Goal: Check status: Check status

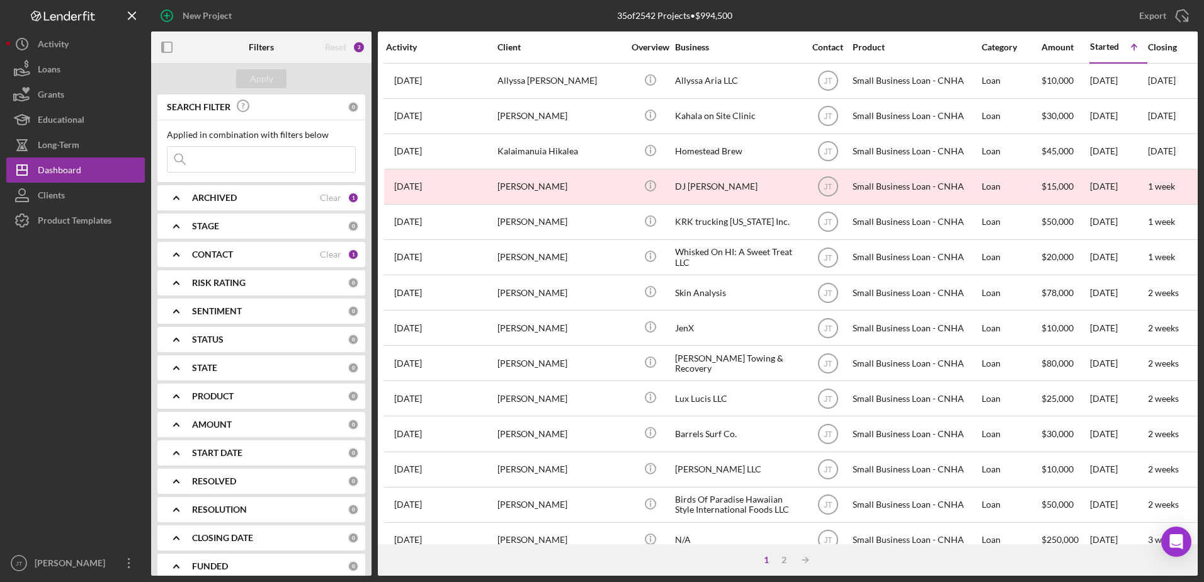
scroll to position [418, 0]
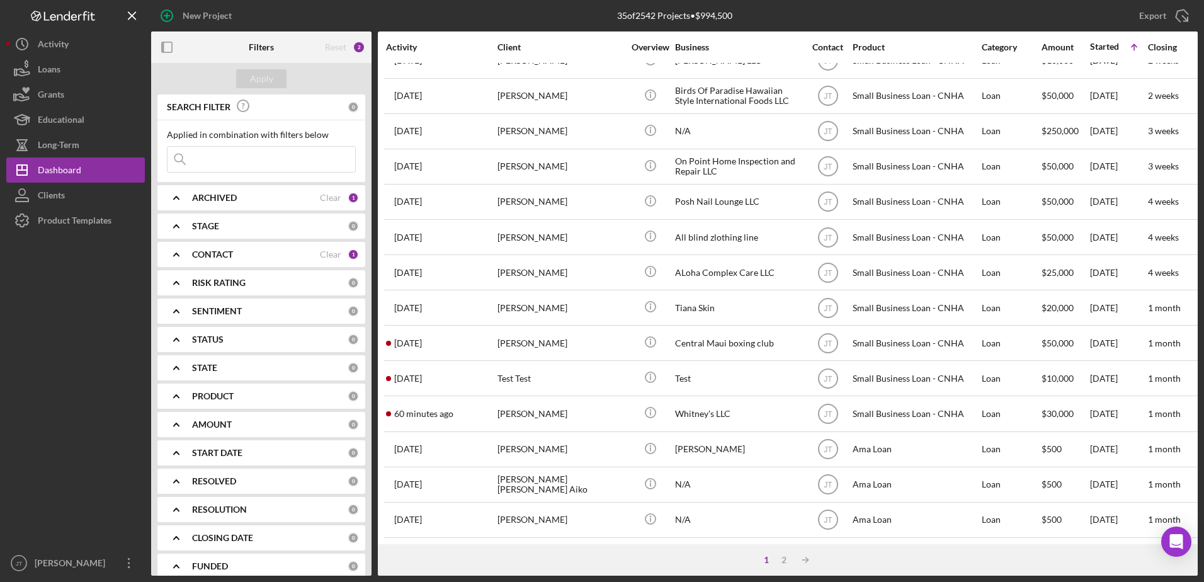
click at [105, 316] on div at bounding box center [75, 391] width 139 height 317
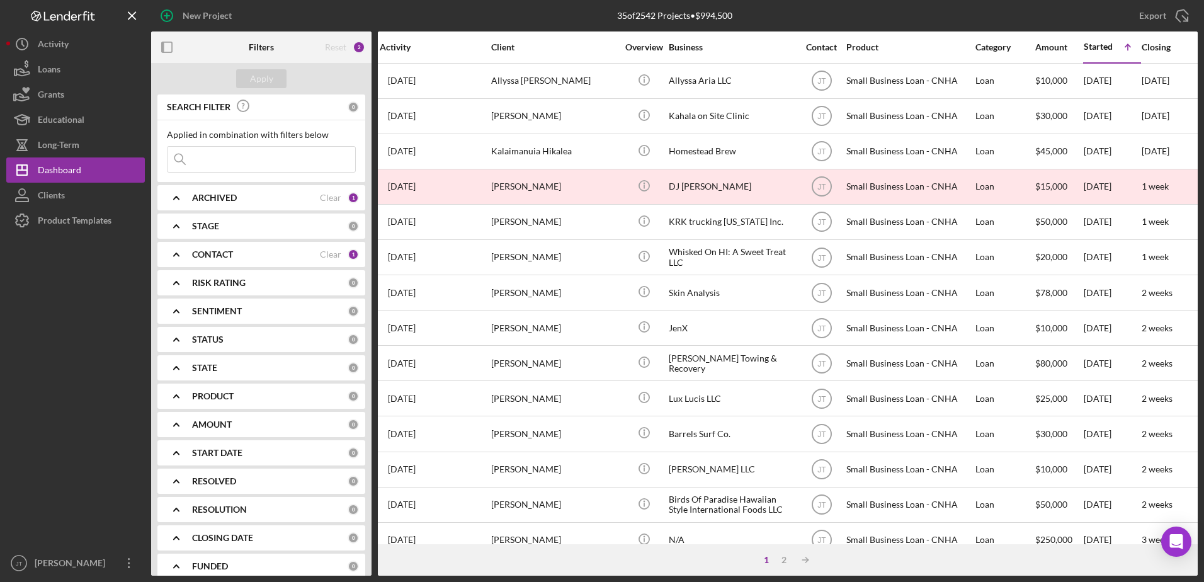
scroll to position [0, 0]
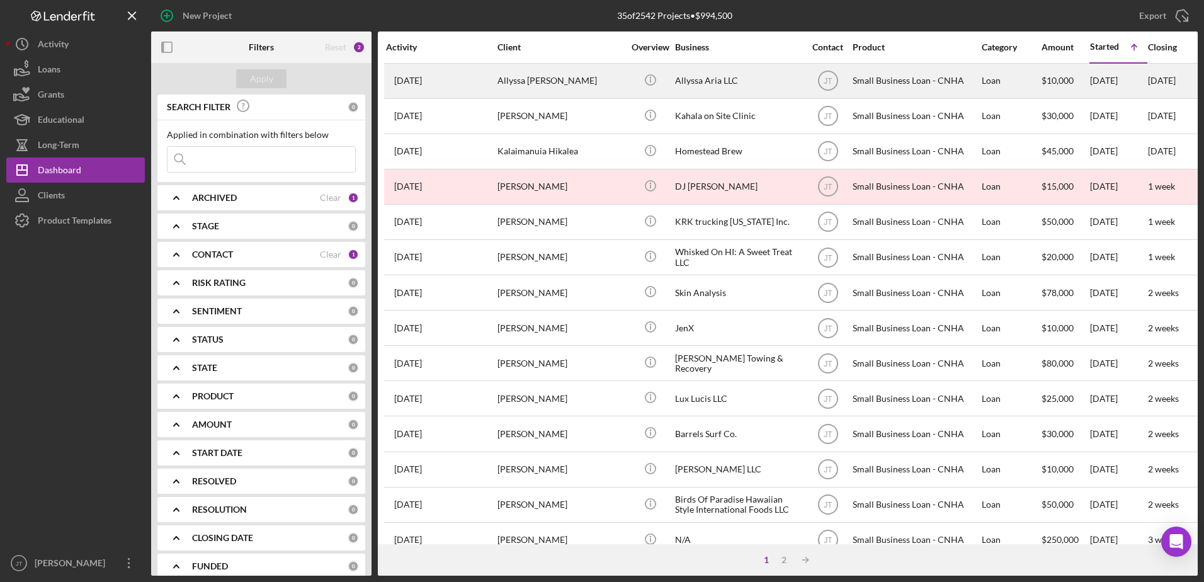
click at [529, 79] on div "Allyssa [PERSON_NAME]" at bounding box center [561, 80] width 126 height 33
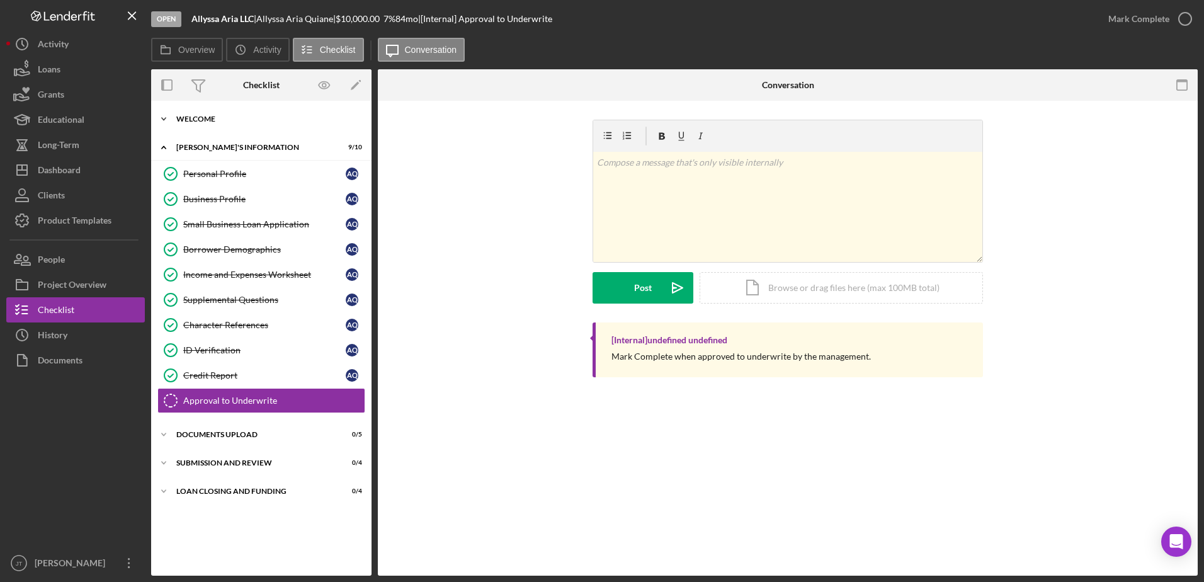
click at [162, 118] on polyline at bounding box center [164, 119] width 4 height 3
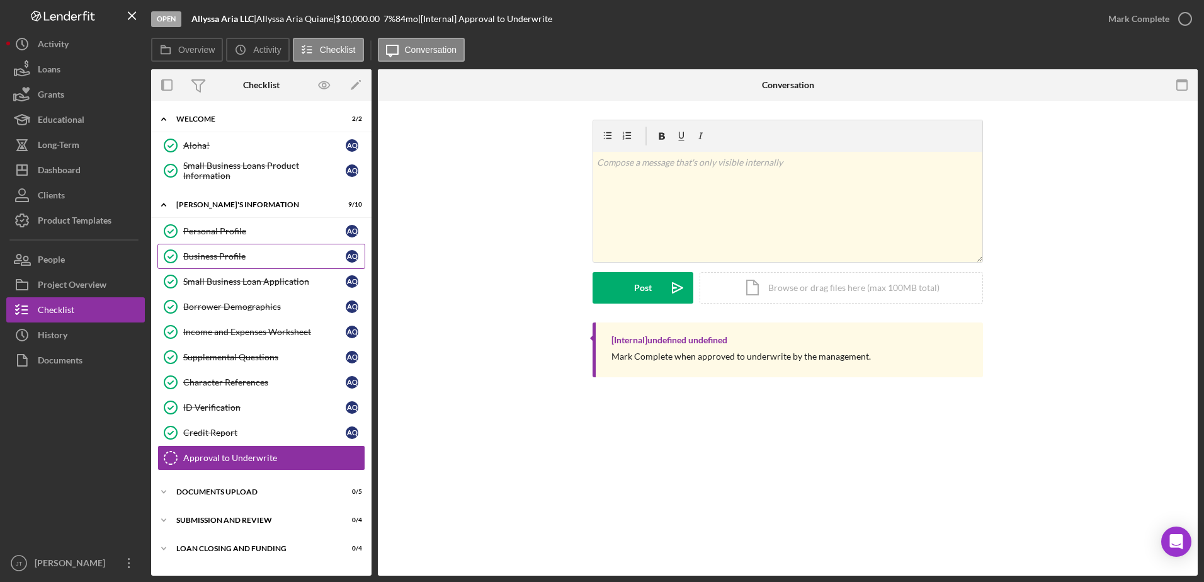
click at [257, 252] on div "Business Profile" at bounding box center [264, 256] width 162 height 10
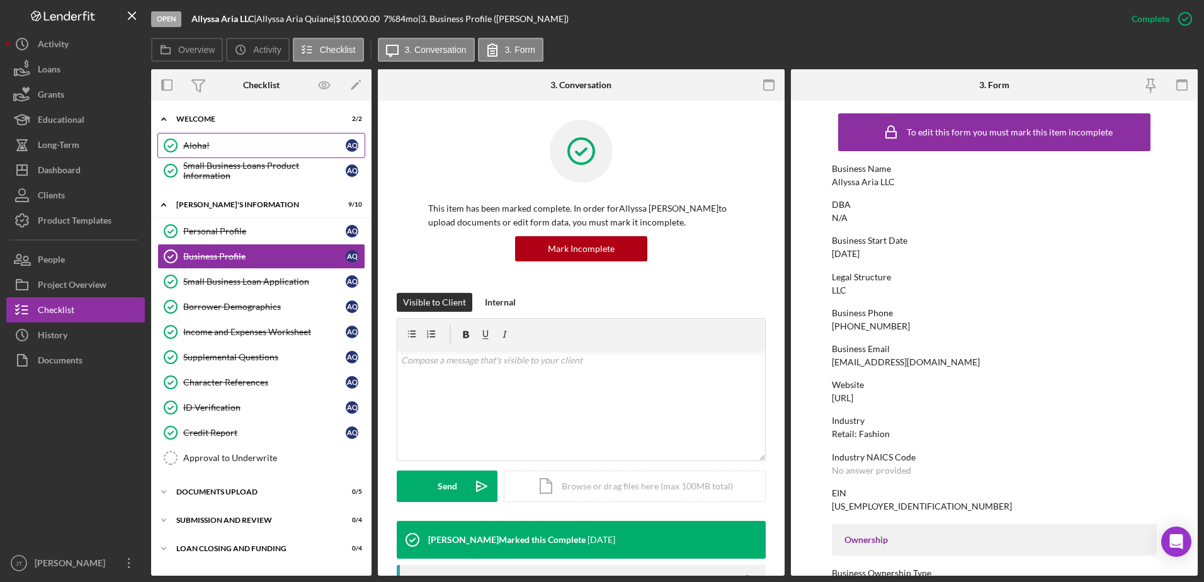
click at [271, 149] on div "Aloha!" at bounding box center [264, 145] width 162 height 10
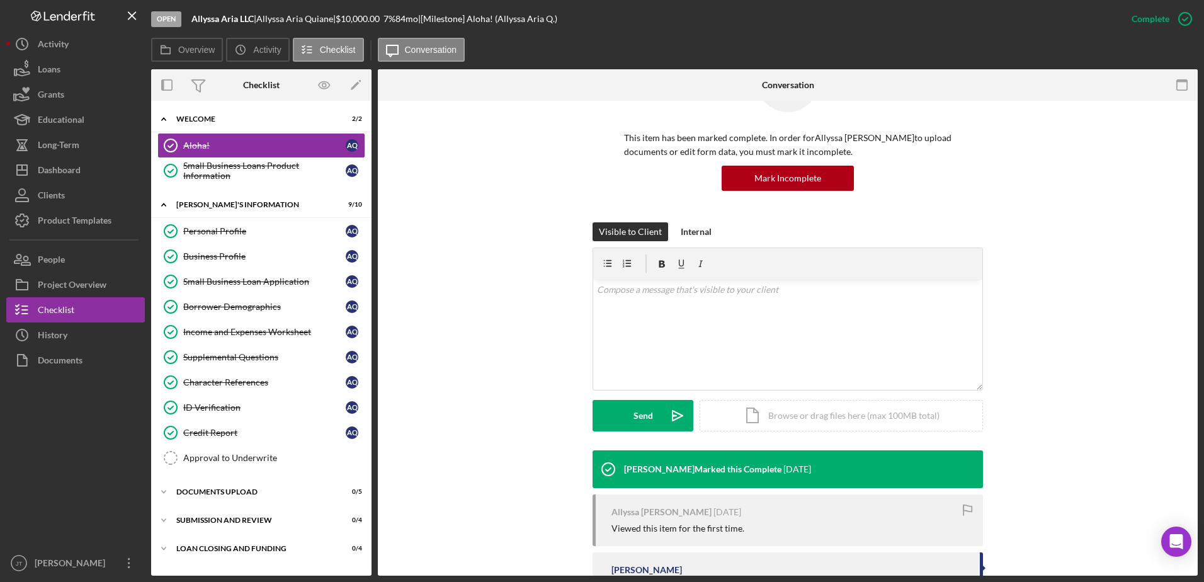
scroll to position [70, 0]
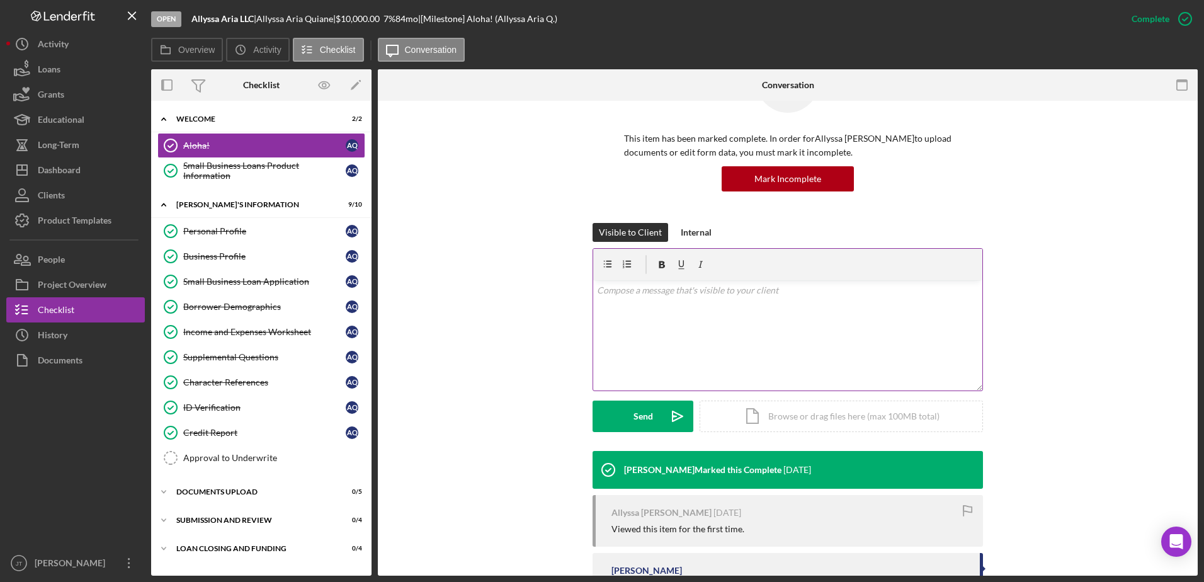
click at [638, 297] on p at bounding box center [788, 290] width 382 height 14
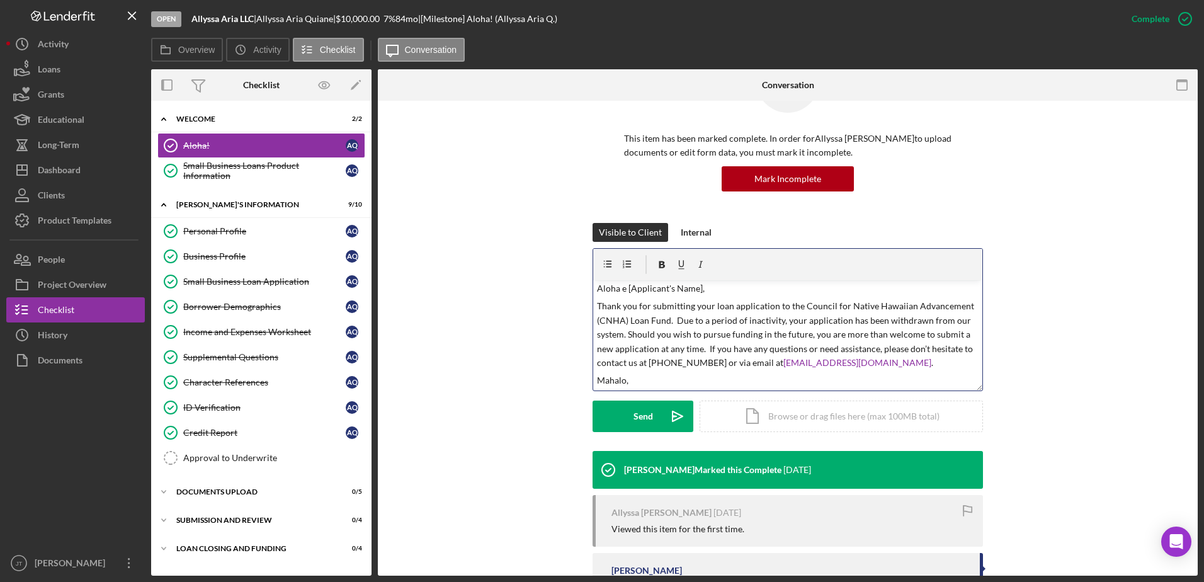
scroll to position [0, 0]
click at [699, 291] on p "Aloha e [Applicant's Name]," at bounding box center [788, 290] width 382 height 14
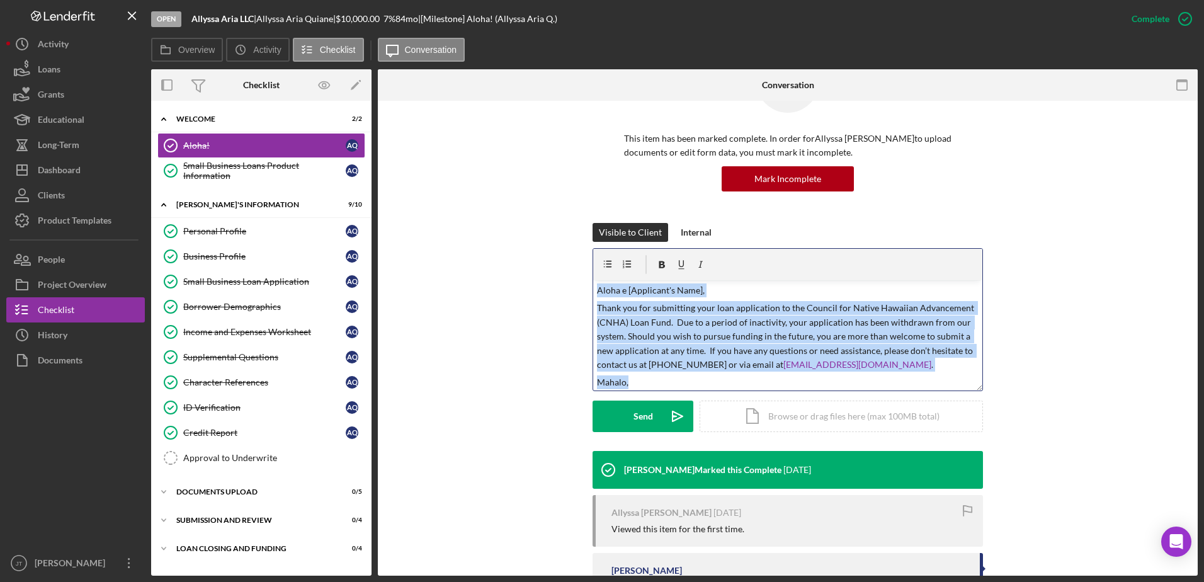
drag, startPoint x: 646, startPoint y: 384, endPoint x: 594, endPoint y: 292, distance: 105.2
click at [594, 292] on div "v Color teal Color pink Remove color Add row above Add row below Add column bef…" at bounding box center [787, 335] width 389 height 110
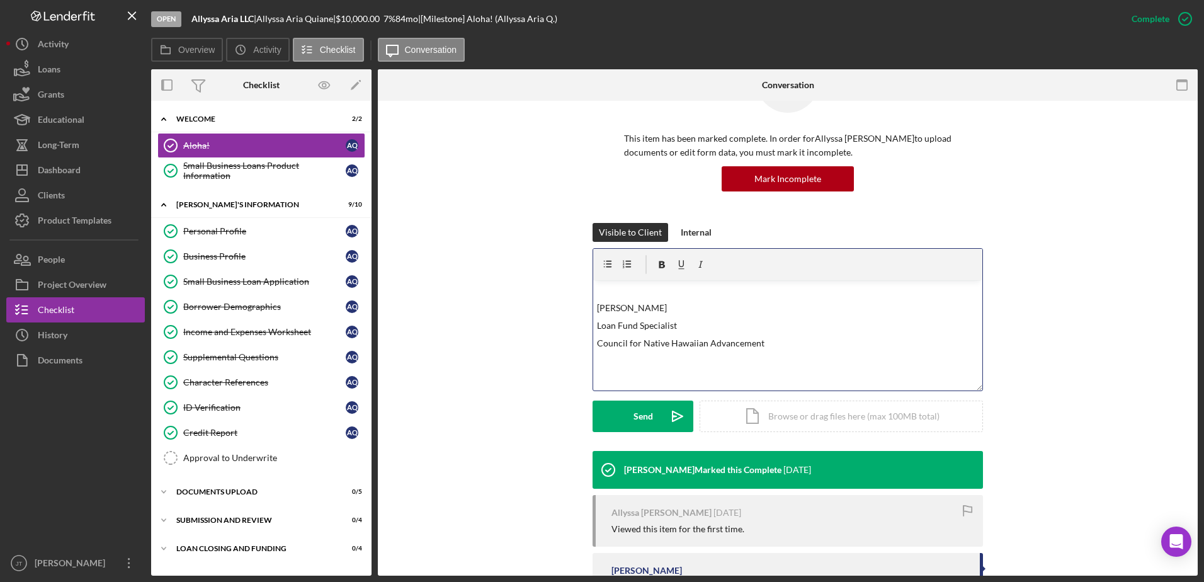
drag, startPoint x: 777, startPoint y: 341, endPoint x: 566, endPoint y: 282, distance: 219.7
click at [566, 282] on div "Visible to Client Internal v Color teal Color pink Remove color Add row above A…" at bounding box center [788, 337] width 782 height 228
click at [561, 278] on div "Visible to Client Internal v Color teal Color pink Remove color Add row above A…" at bounding box center [788, 337] width 782 height 228
click at [523, 200] on div "This item has been marked complete. In order for Allyssa [PERSON_NAME] to uploa…" at bounding box center [788, 136] width 782 height 173
click at [233, 233] on div "Personal Profile" at bounding box center [264, 231] width 162 height 10
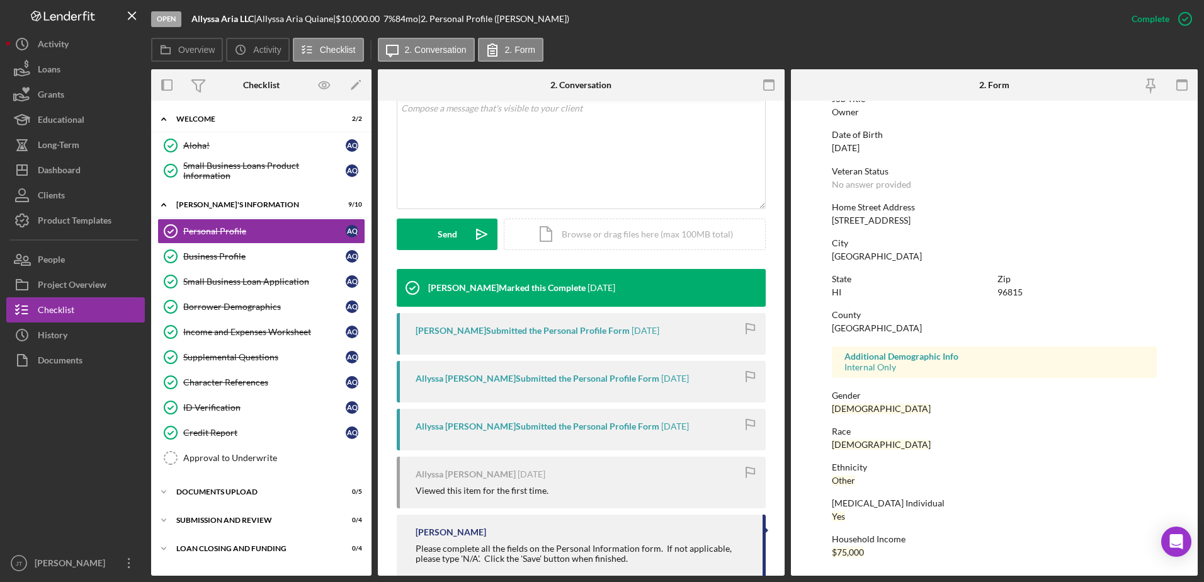
scroll to position [113, 0]
click at [252, 261] on div "Business Profile" at bounding box center [264, 256] width 162 height 10
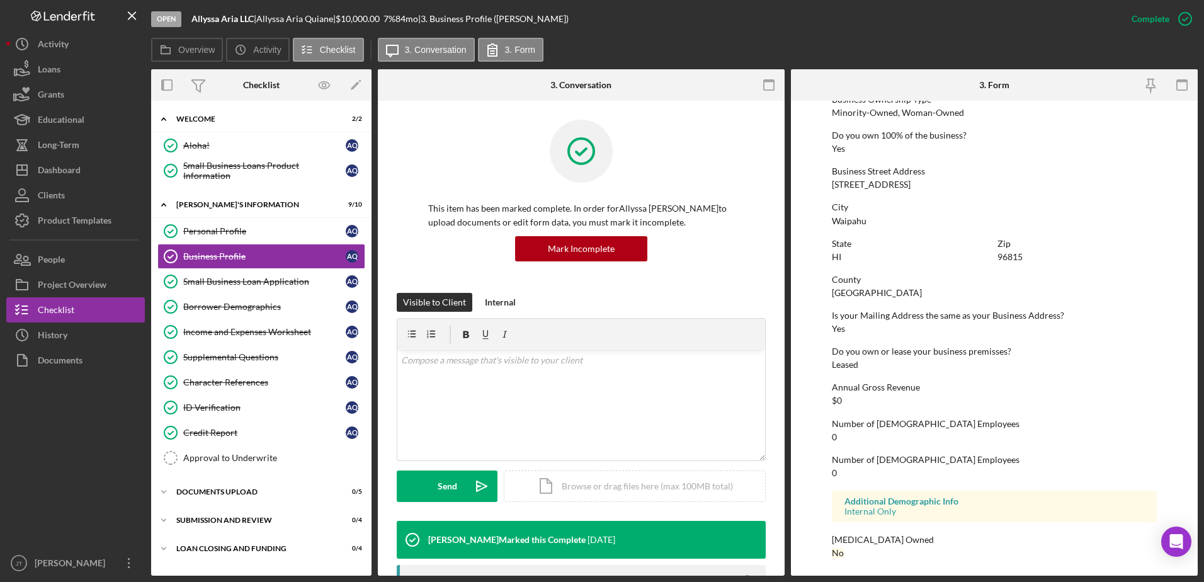
scroll to position [475, 0]
click at [282, 288] on link "Small Business Loan Application Small Business Loan Application A Q" at bounding box center [261, 281] width 208 height 25
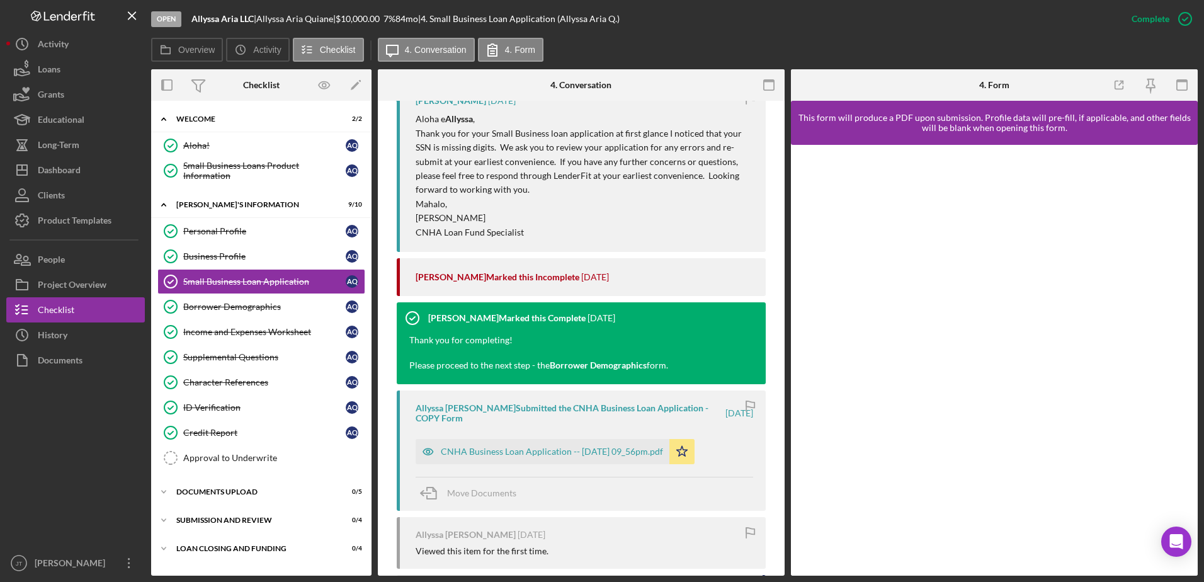
scroll to position [945, 0]
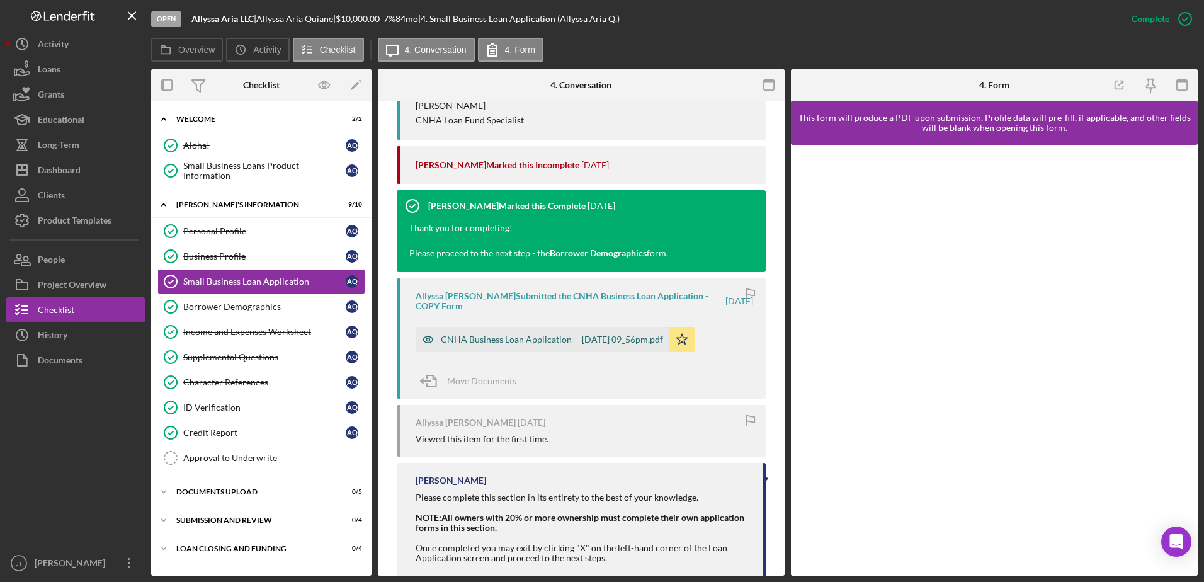
click at [538, 343] on div "CNHA Business Loan Application -- [DATE] 09_56pm.pdf" at bounding box center [552, 339] width 222 height 10
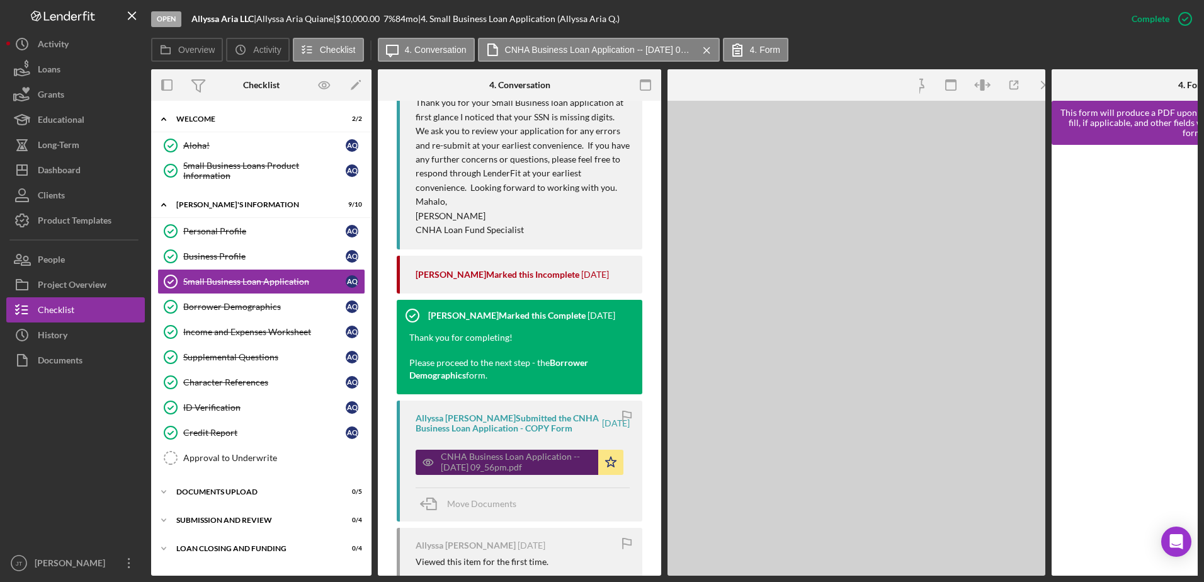
scroll to position [1040, 0]
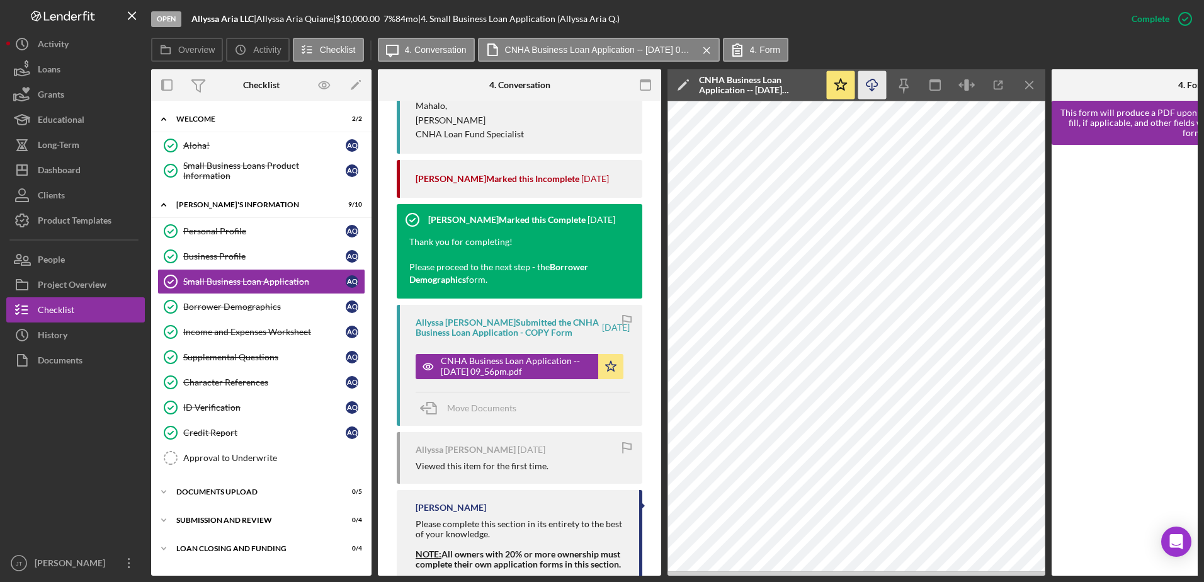
click at [866, 88] on icon "Icon/Download" at bounding box center [872, 85] width 28 height 28
click at [251, 432] on div "Credit Report" at bounding box center [264, 433] width 162 height 10
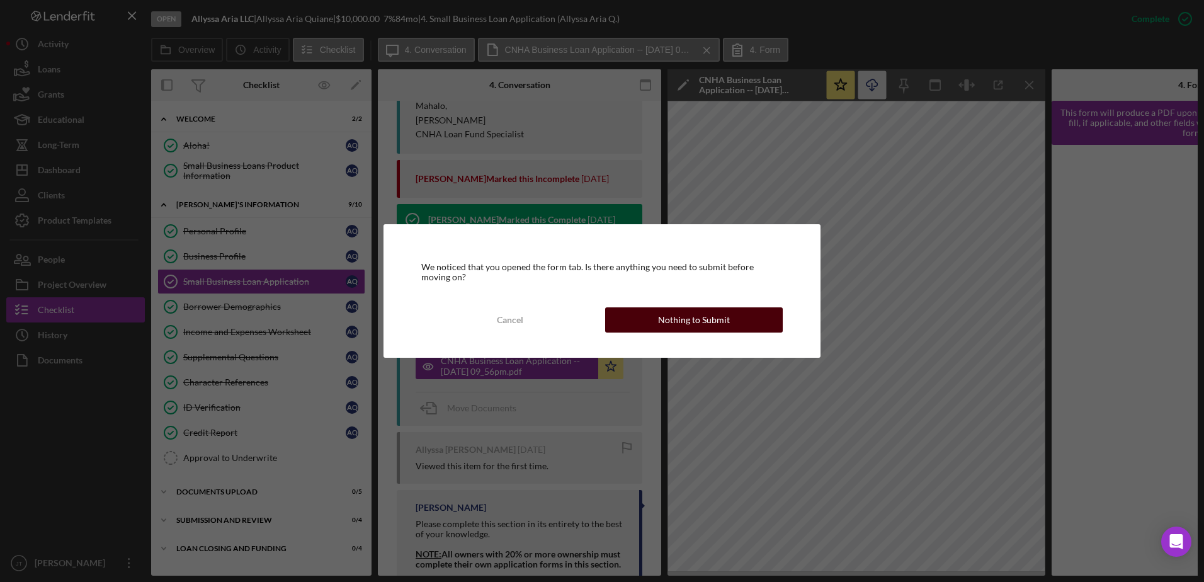
click at [626, 320] on button "Nothing to Submit" at bounding box center [694, 319] width 178 height 25
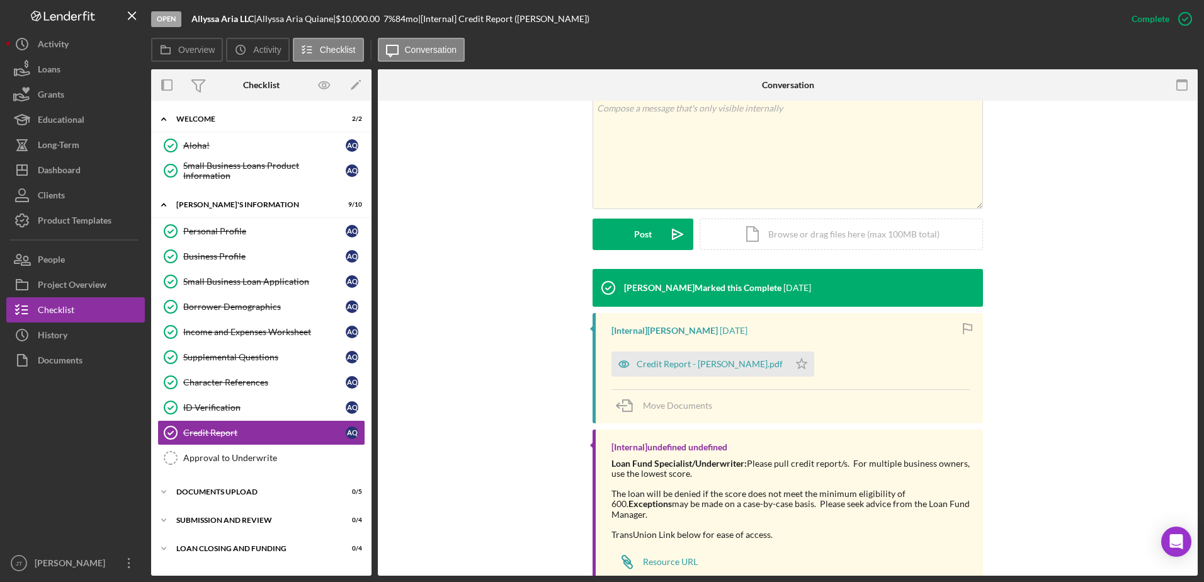
scroll to position [278, 0]
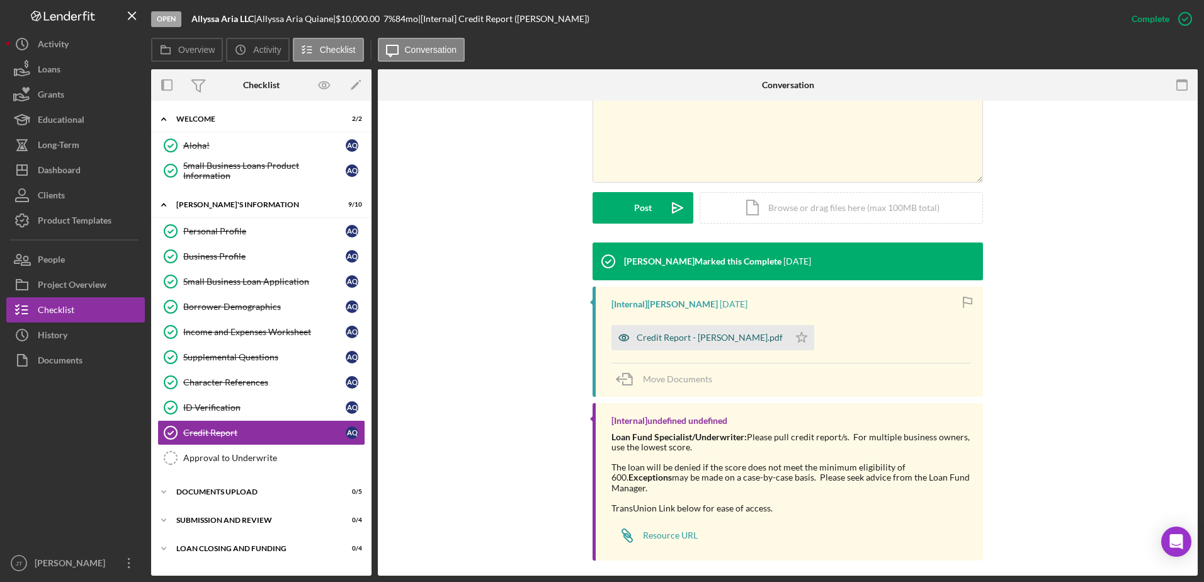
click at [733, 340] on div "Credit Report - [PERSON_NAME].pdf" at bounding box center [710, 338] width 146 height 10
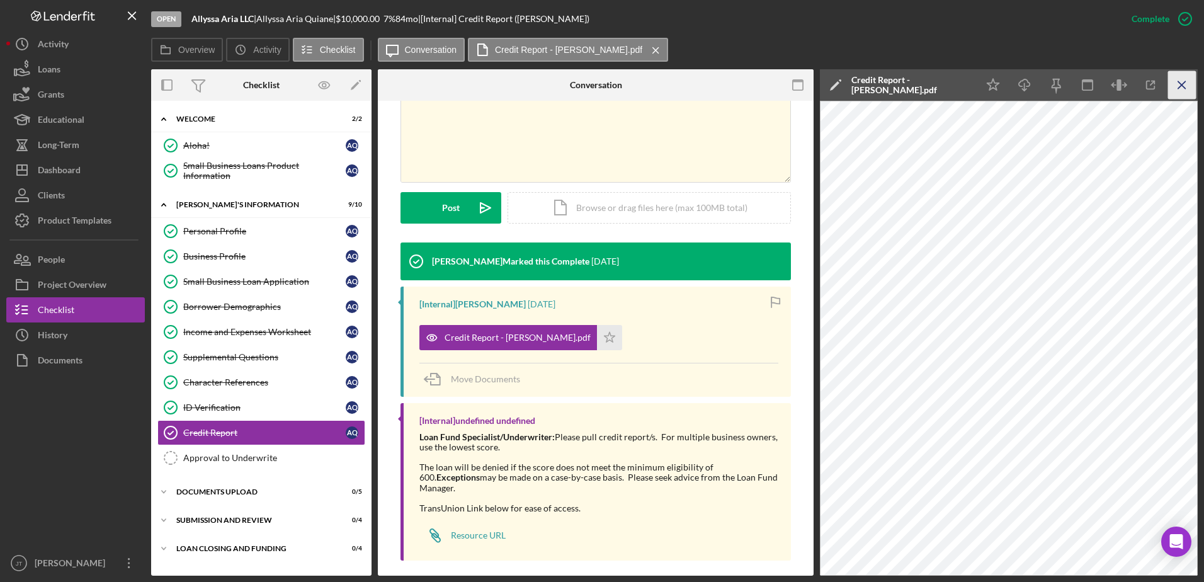
click at [1190, 89] on icon "Icon/Menu Close" at bounding box center [1182, 85] width 28 height 28
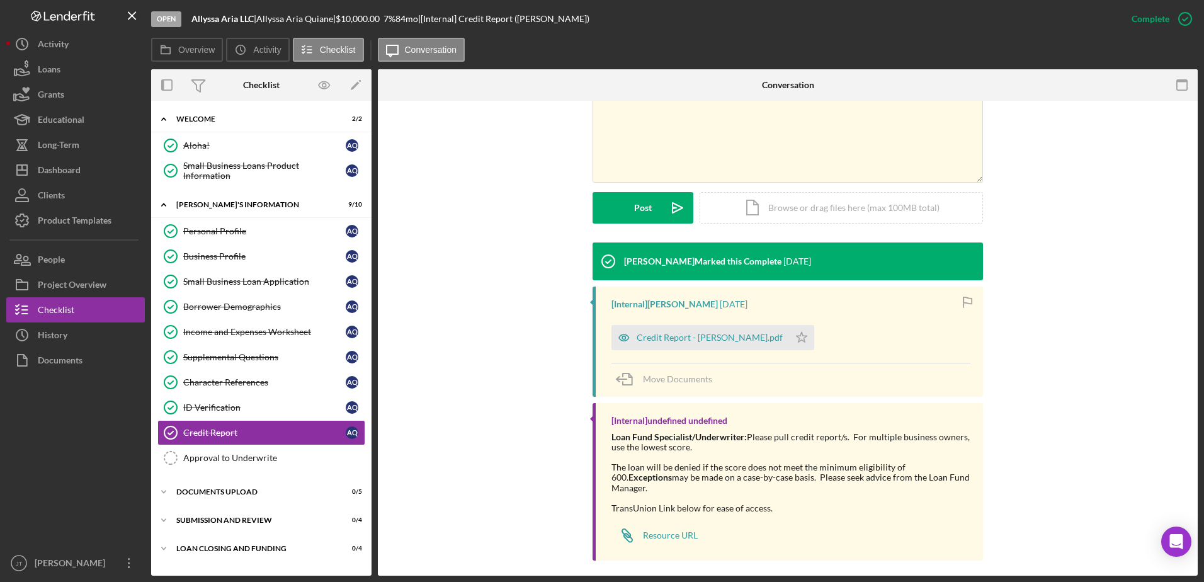
click at [1024, 38] on div "Overview Icon/History Activity Checklist Icon/Message Conversation" at bounding box center [674, 50] width 1047 height 25
click at [94, 172] on button "Icon/Dashboard Dashboard" at bounding box center [75, 169] width 139 height 25
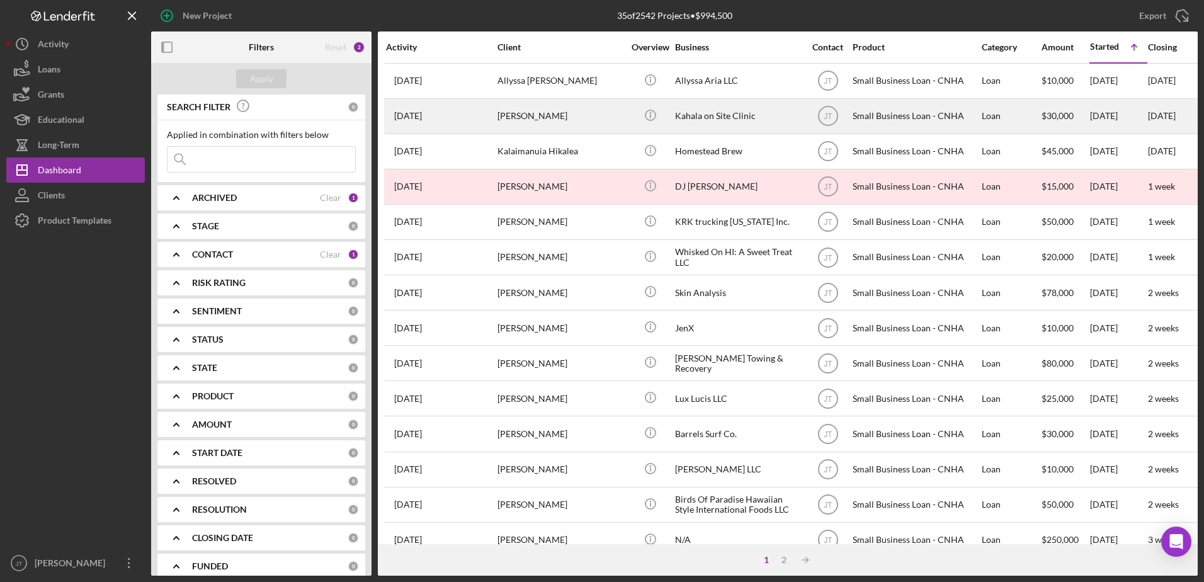
click at [531, 112] on div "[PERSON_NAME]" at bounding box center [561, 116] width 126 height 33
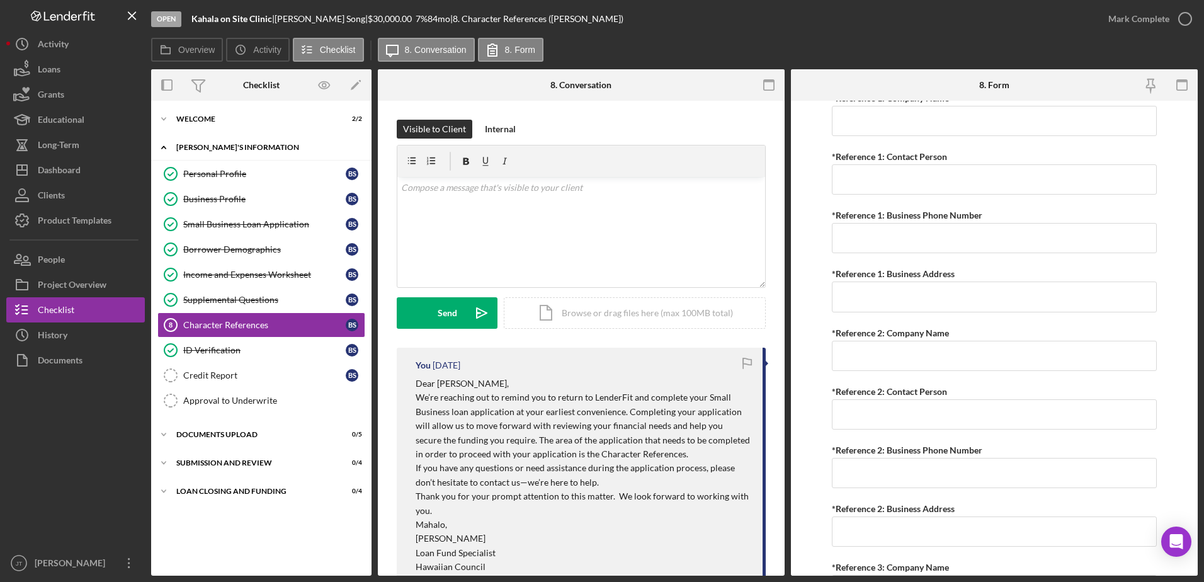
scroll to position [808, 0]
click at [47, 176] on div "Dashboard" at bounding box center [59, 171] width 43 height 28
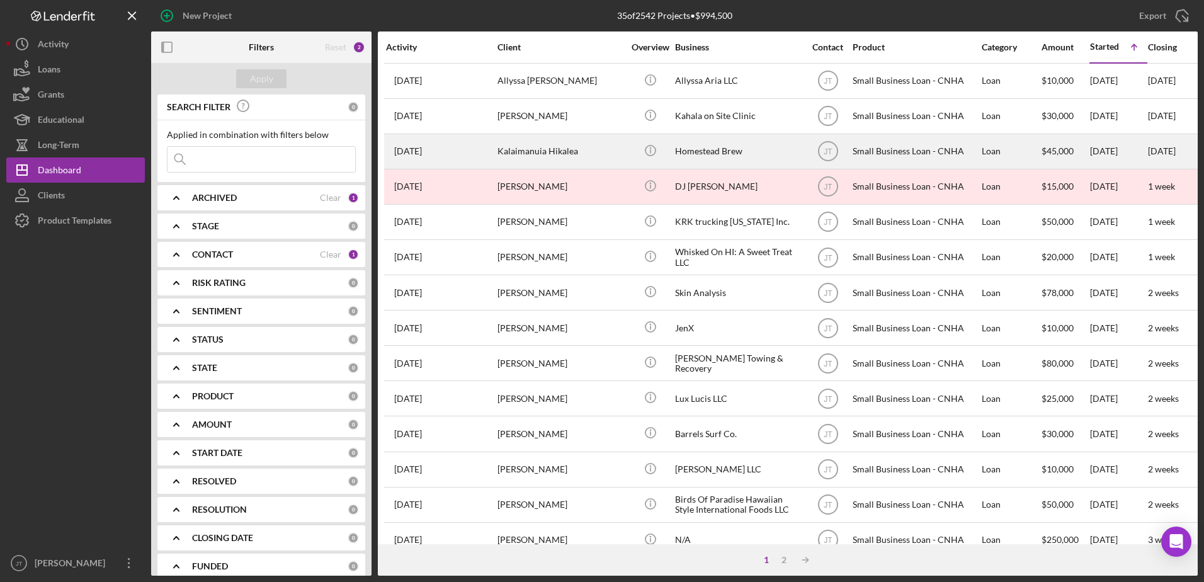
click at [553, 151] on div "Kalaimanuia Hikalea" at bounding box center [561, 151] width 126 height 33
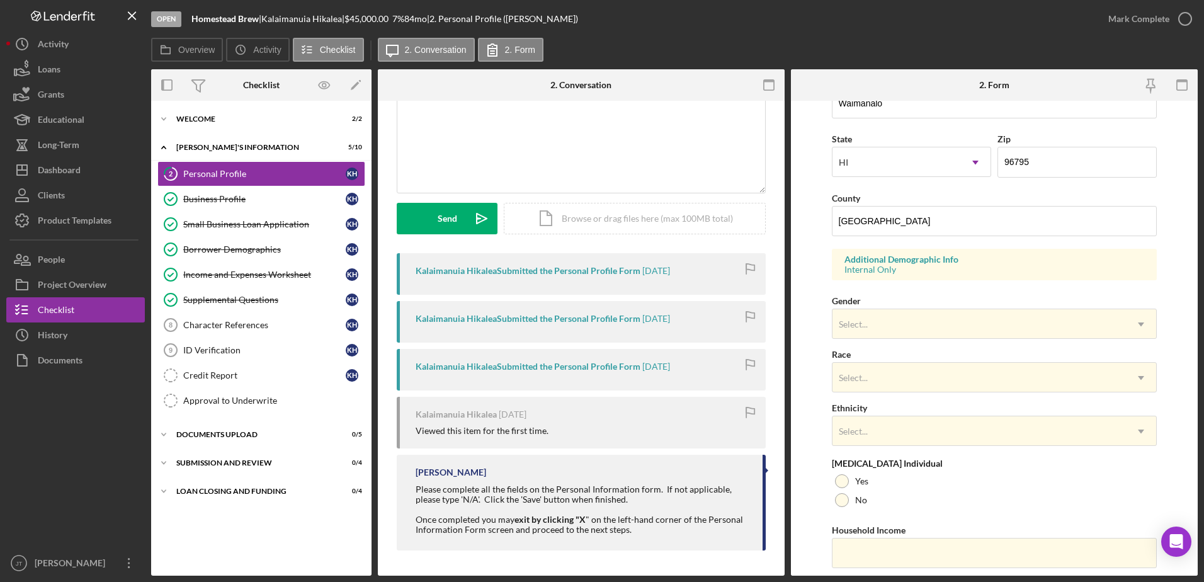
scroll to position [366, 0]
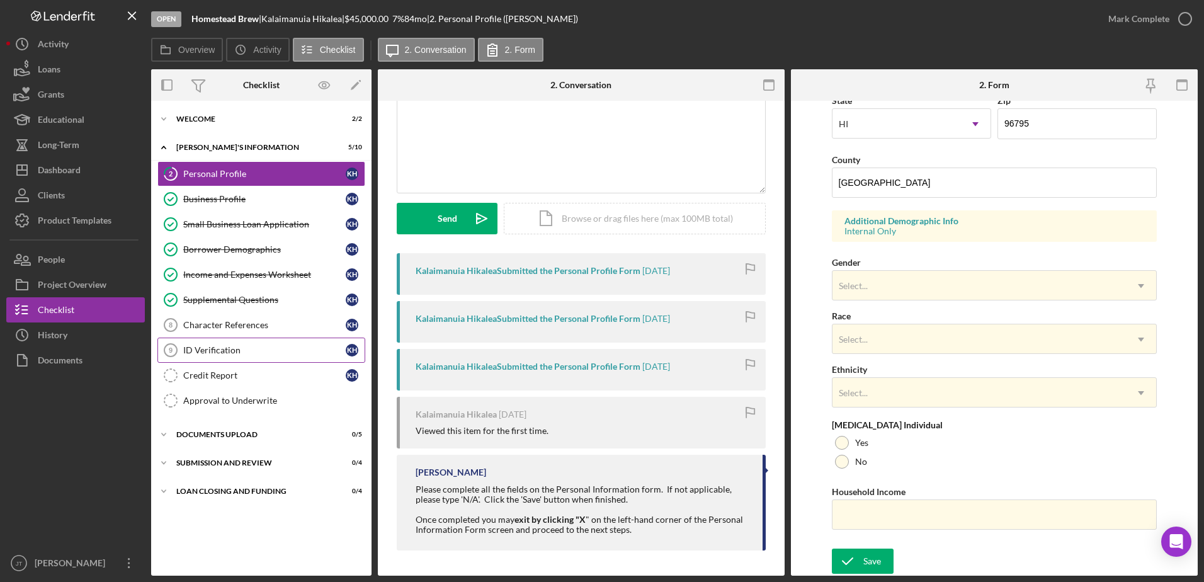
click at [242, 353] on div "ID Verification" at bounding box center [264, 350] width 162 height 10
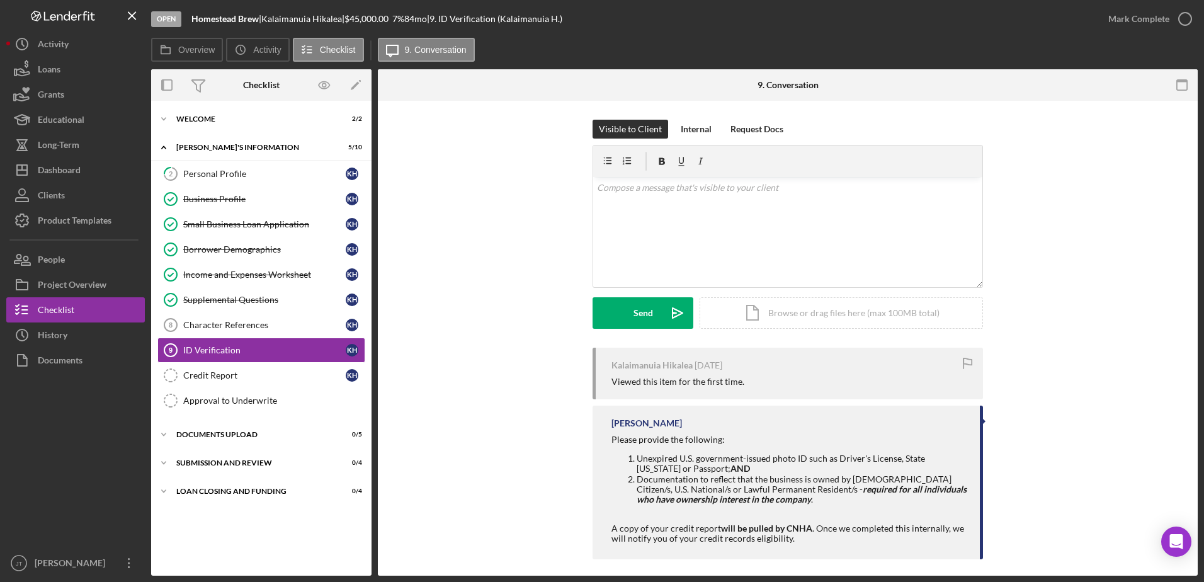
click at [434, 249] on div "Visible to Client Internal Request Docs v Color teal Color pink Remove color Ad…" at bounding box center [788, 234] width 782 height 228
click at [297, 314] on link "Character References 8 Character References K H" at bounding box center [261, 324] width 208 height 25
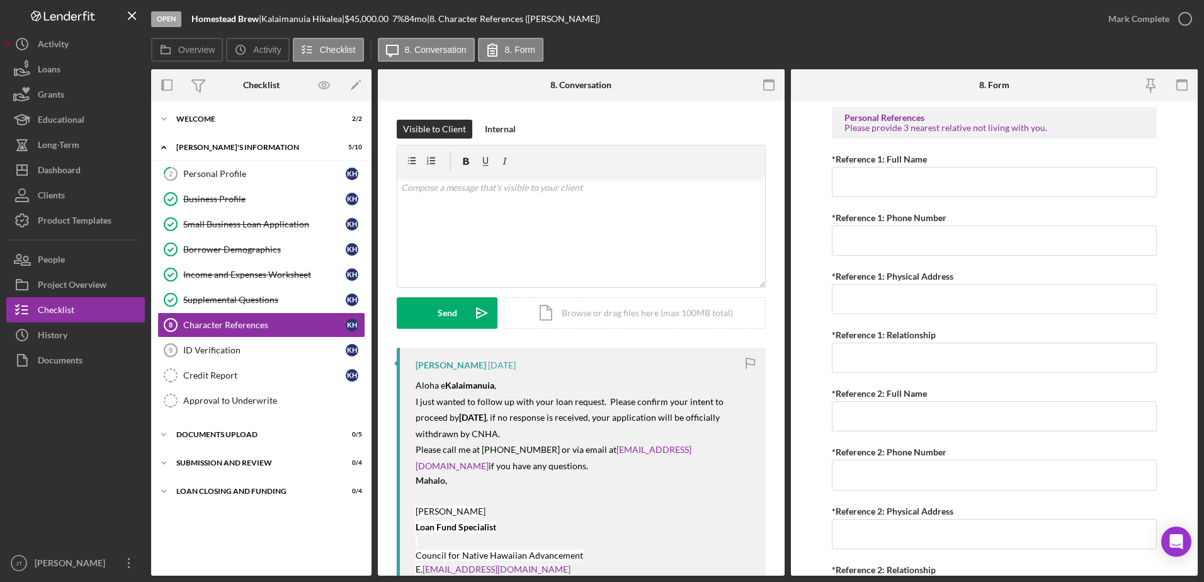
click at [712, 31] on div "Open Homestead Brew | Kalaimanuia Hikalea | $45,000.00 7 % 84 mo | 8. Character…" at bounding box center [623, 19] width 945 height 38
click at [725, 38] on div "Overview Icon/History Activity Checklist Icon/Message 8. Conversation 8. Form" at bounding box center [674, 50] width 1047 height 25
